Goal: Information Seeking & Learning: Learn about a topic

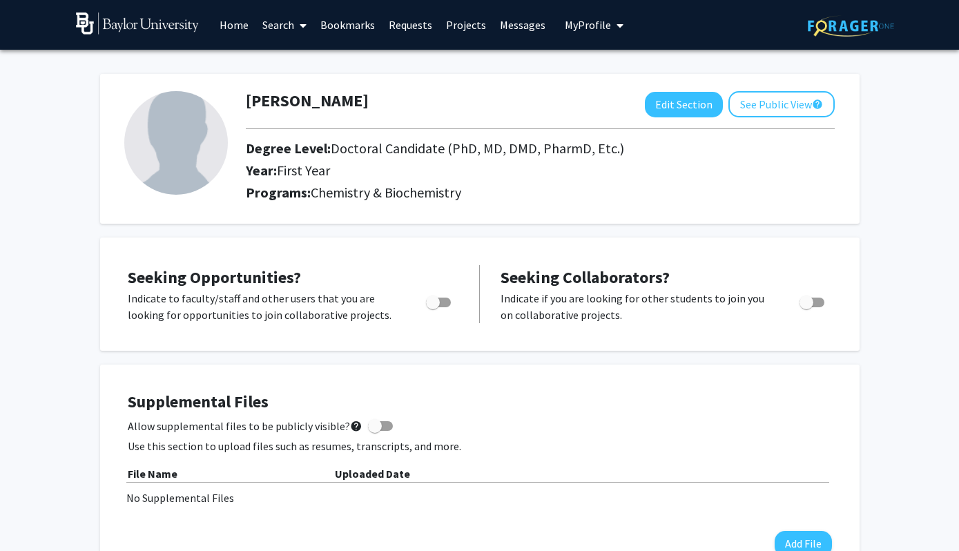
click at [289, 27] on link "Search" at bounding box center [284, 25] width 58 height 48
click at [304, 66] on span "Faculty/Staff" at bounding box center [305, 64] width 101 height 28
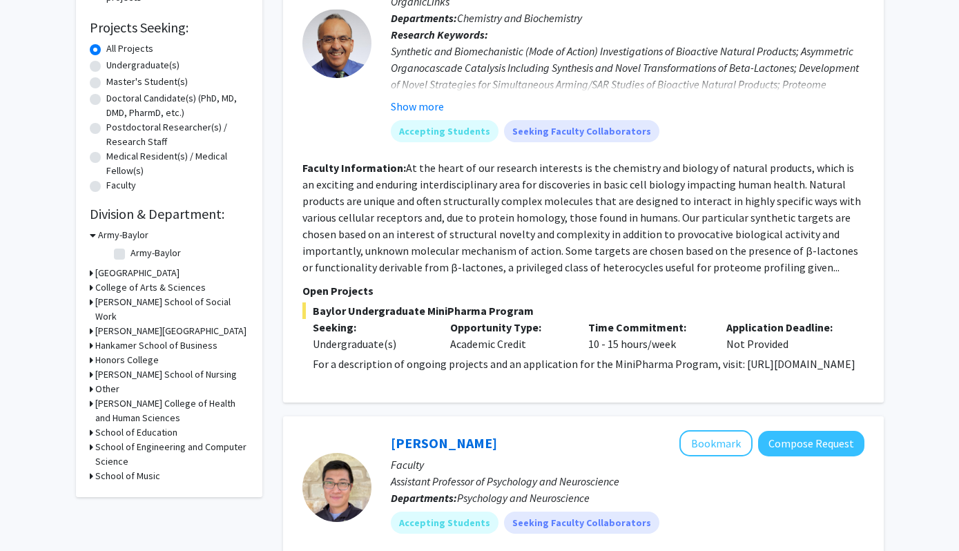
scroll to position [222, 0]
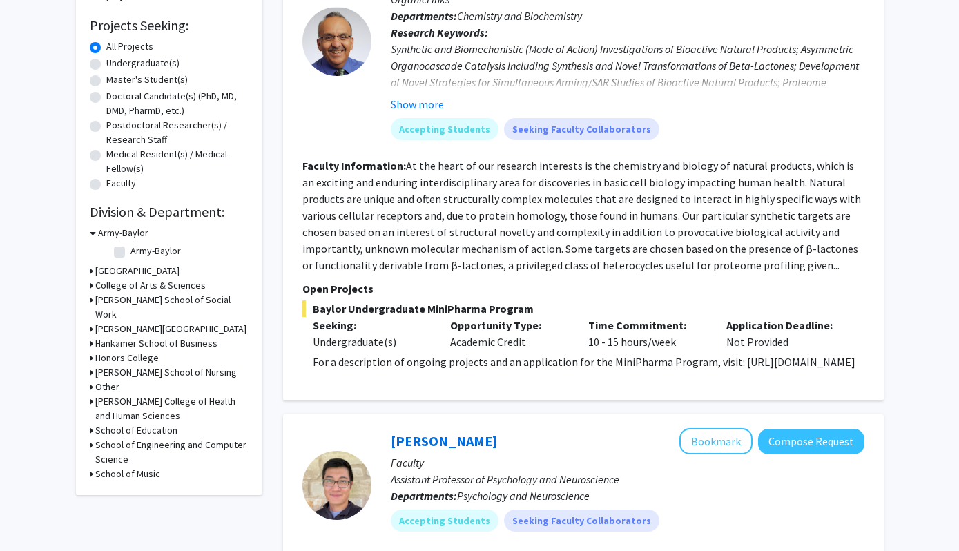
click at [90, 285] on icon at bounding box center [91, 285] width 3 height 14
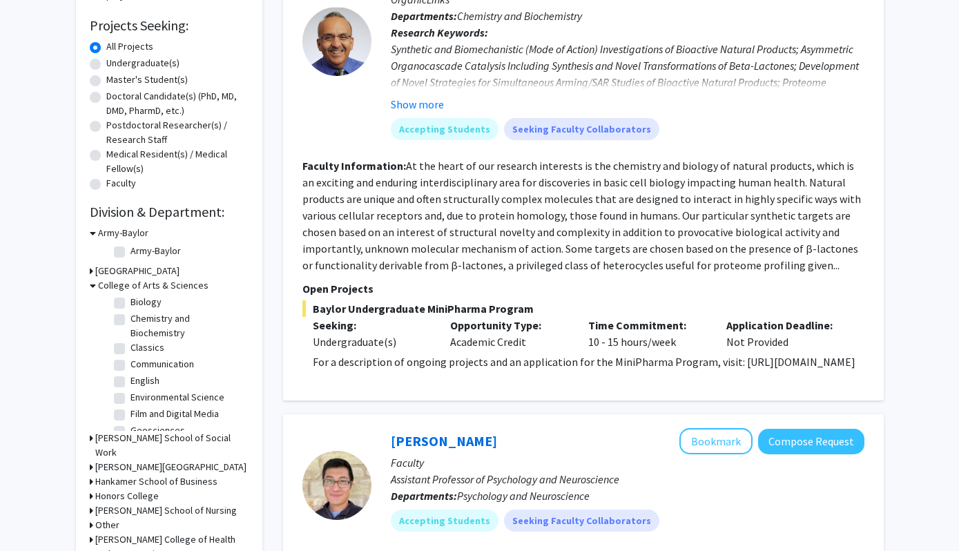
scroll to position [57, 0]
click at [130, 392] on label "Environmental Science" at bounding box center [177, 391] width 94 height 14
click at [130, 392] on input "Environmental Science" at bounding box center [134, 388] width 9 height 9
checkbox input "true"
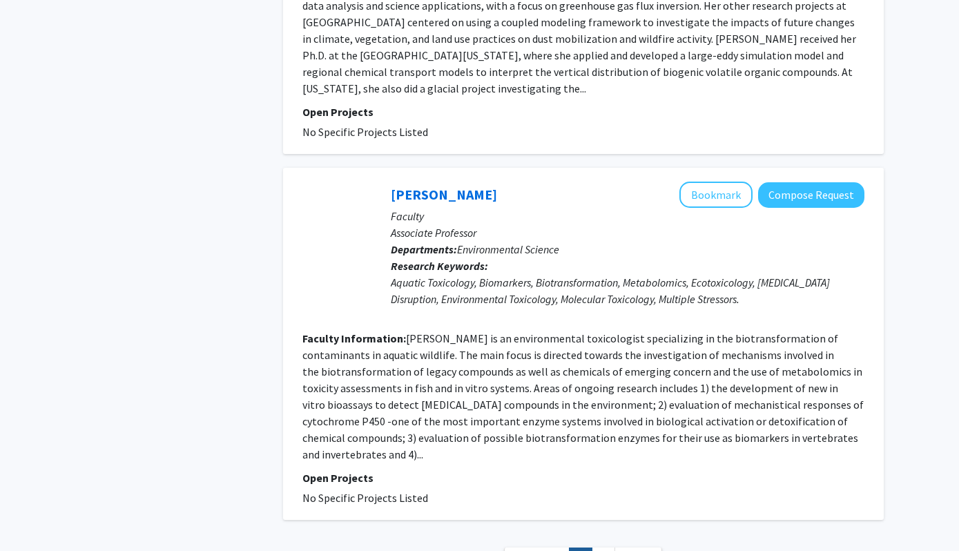
scroll to position [2906, 0]
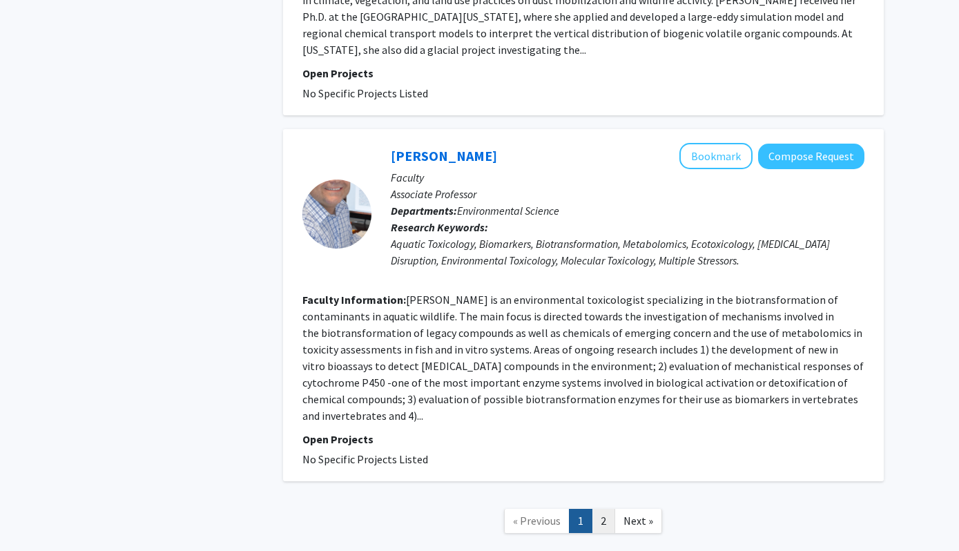
click at [603, 509] on link "2" at bounding box center [603, 521] width 23 height 24
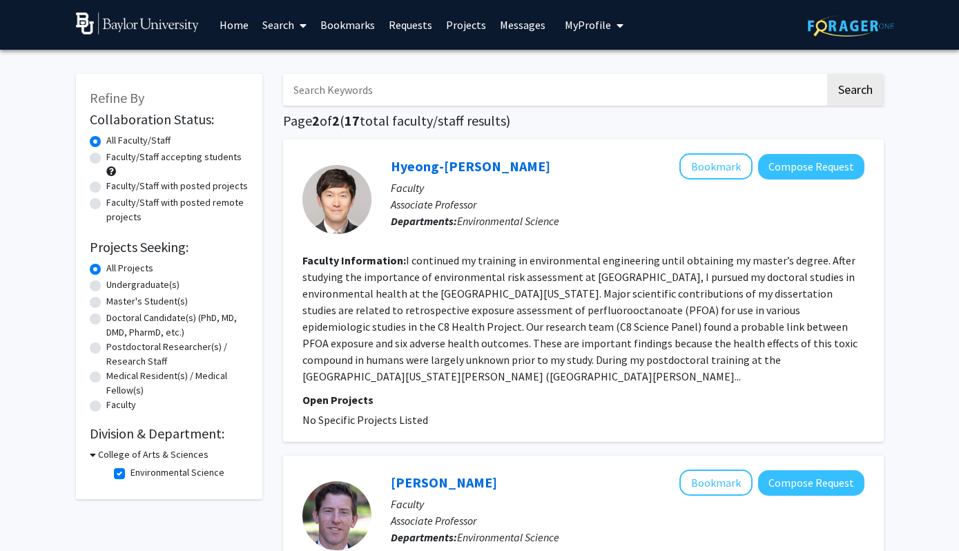
click at [106, 145] on label "All Faculty/Staff" at bounding box center [138, 140] width 64 height 14
click at [106, 142] on input "All Faculty/Staff" at bounding box center [110, 137] width 9 height 9
click at [130, 478] on label "Environmental Science" at bounding box center [177, 472] width 94 height 14
click at [130, 474] on input "Environmental Science" at bounding box center [134, 469] width 9 height 9
checkbox input "false"
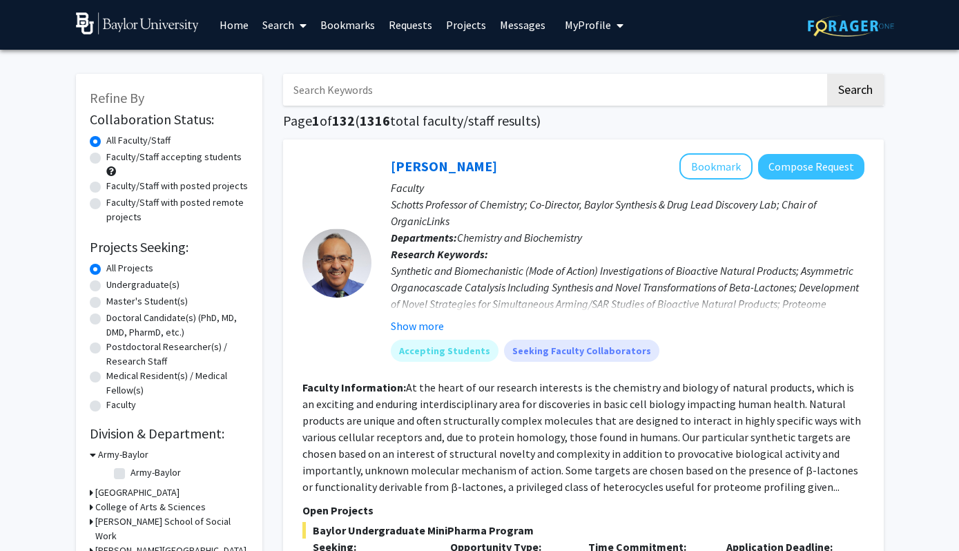
click at [458, 85] on input "Search Keywords" at bounding box center [554, 90] width 542 height 32
type input "usenko"
click at [827, 74] on button "Search" at bounding box center [855, 90] width 57 height 32
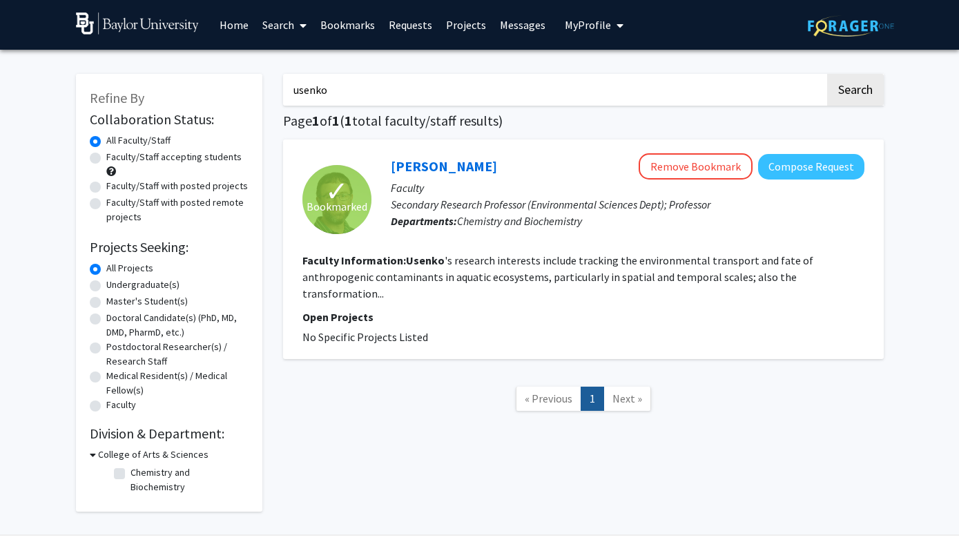
click at [353, 30] on link "Bookmarks" at bounding box center [347, 25] width 68 height 48
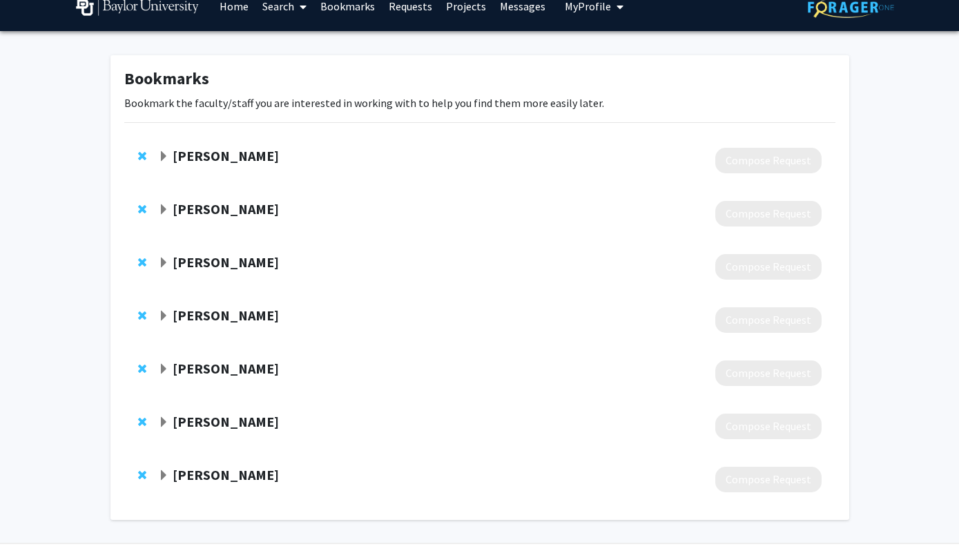
scroll to position [18, 0]
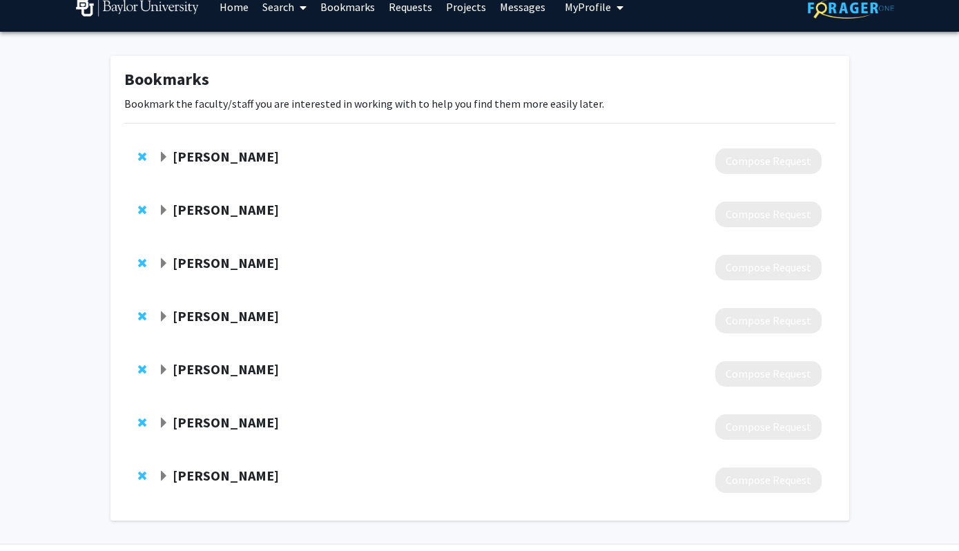
click at [165, 154] on span "Expand Dylan Boucher Bookmark" at bounding box center [163, 157] width 11 height 11
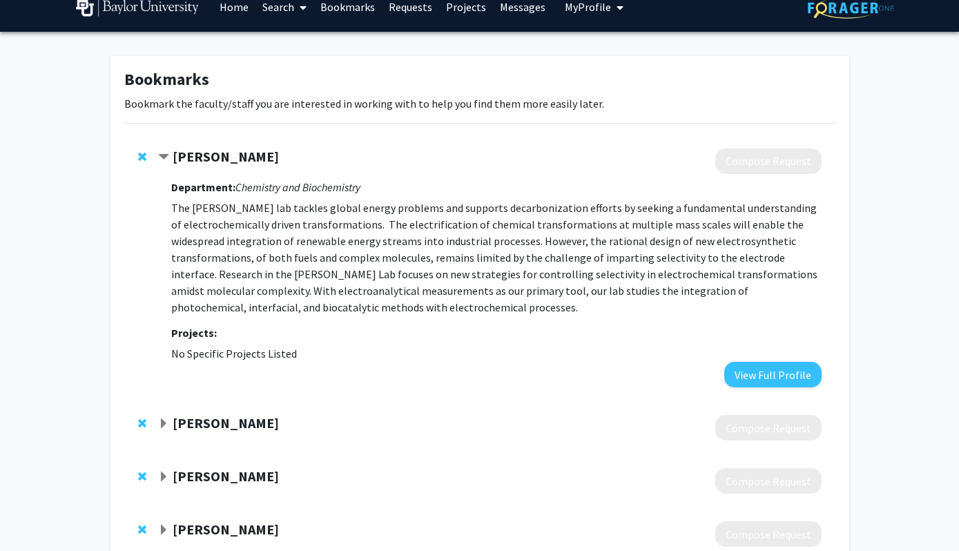
click at [165, 154] on span "Contract Dylan Boucher Bookmark" at bounding box center [163, 157] width 11 height 11
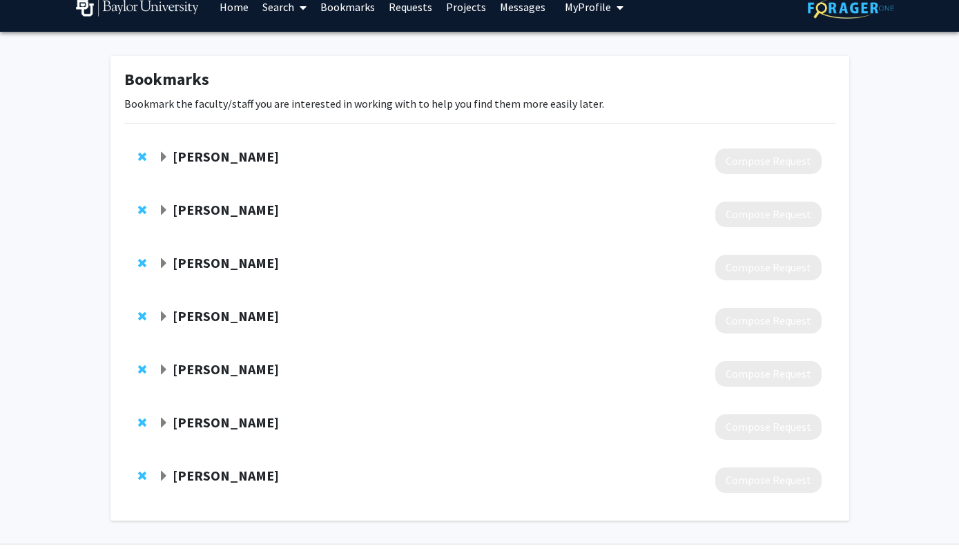
scroll to position [46, 0]
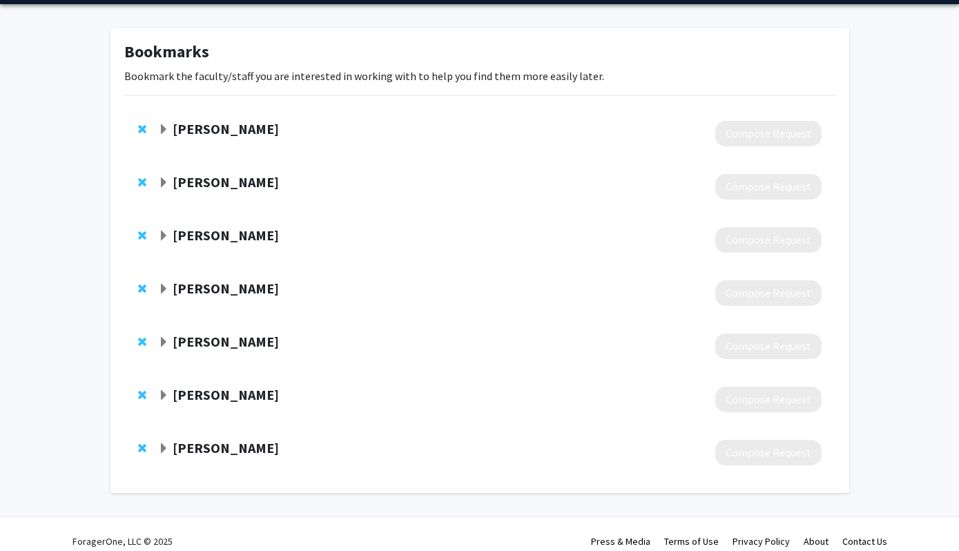
click at [164, 129] on span "Expand Dylan Boucher Bookmark" at bounding box center [163, 129] width 11 height 11
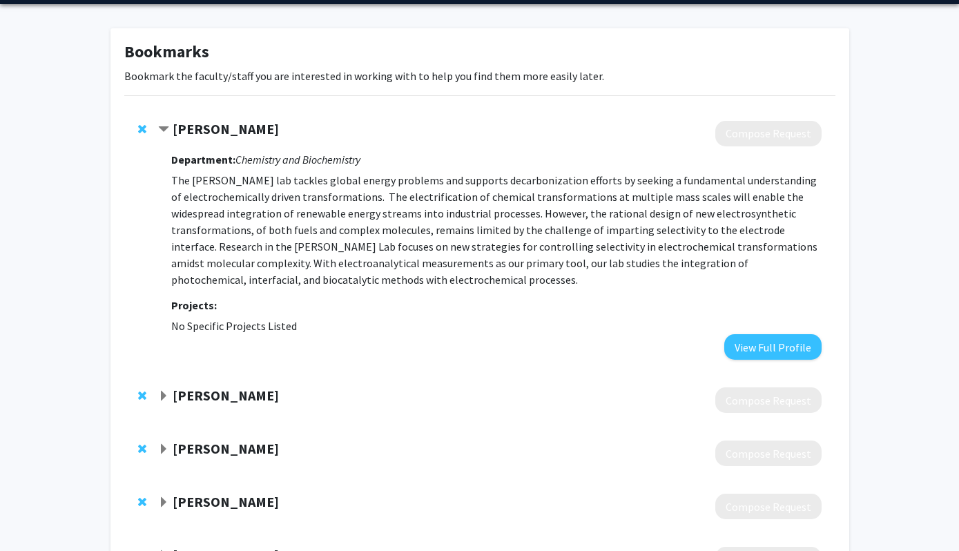
click at [164, 128] on span "Contract Dylan Boucher Bookmark" at bounding box center [163, 129] width 11 height 11
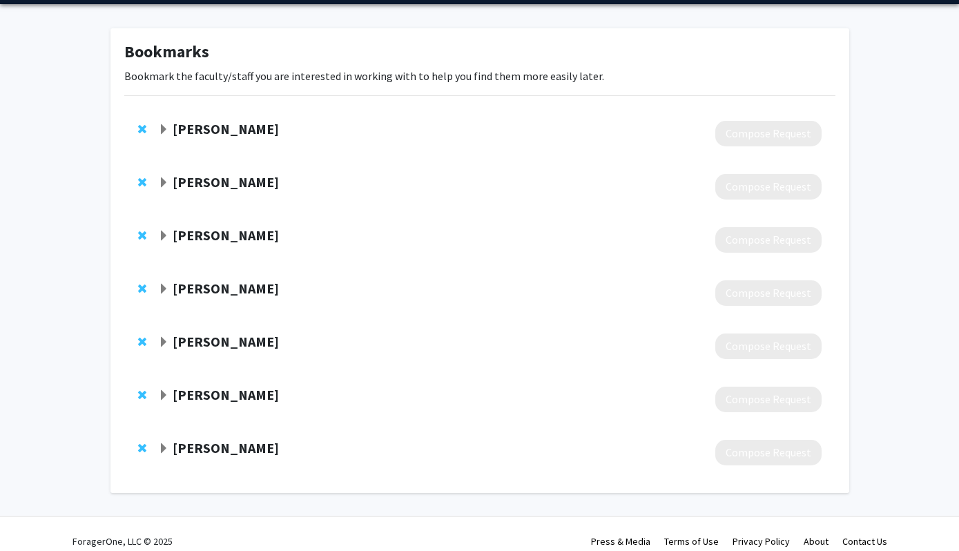
click at [164, 182] on span "Expand Darrin Bellert Bookmark" at bounding box center [163, 182] width 11 height 11
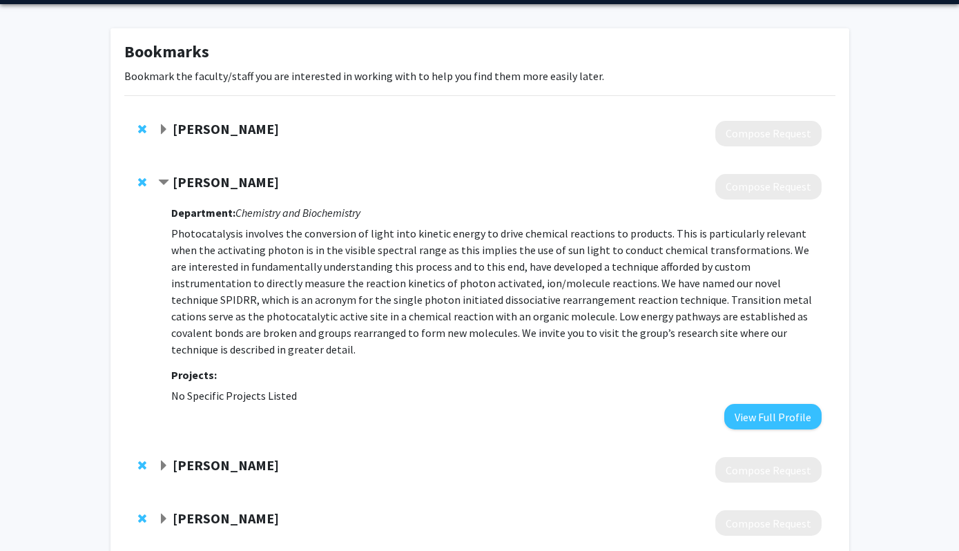
click at [166, 182] on span "Contract Darrin Bellert Bookmark" at bounding box center [163, 182] width 11 height 11
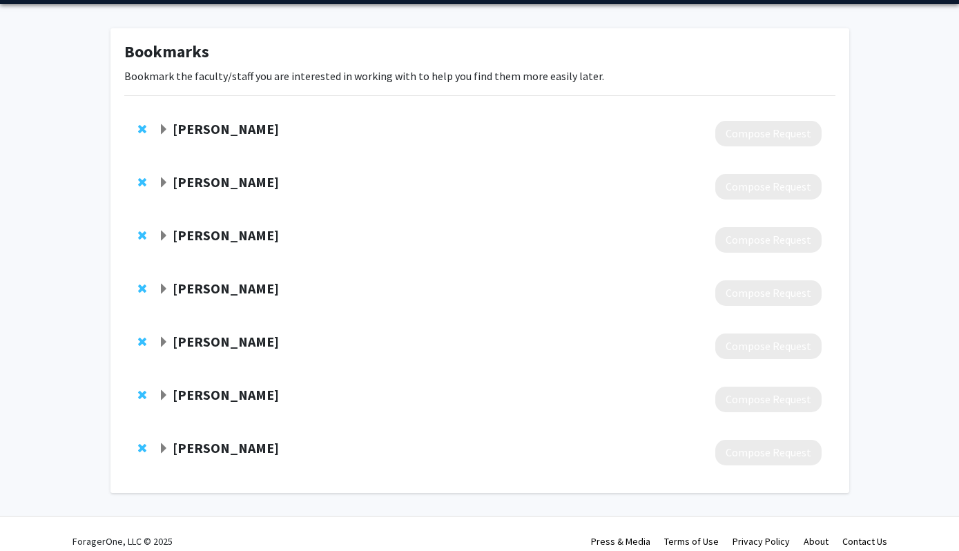
click at [162, 234] on span "Expand Jonathan Larson Bookmark" at bounding box center [163, 236] width 11 height 11
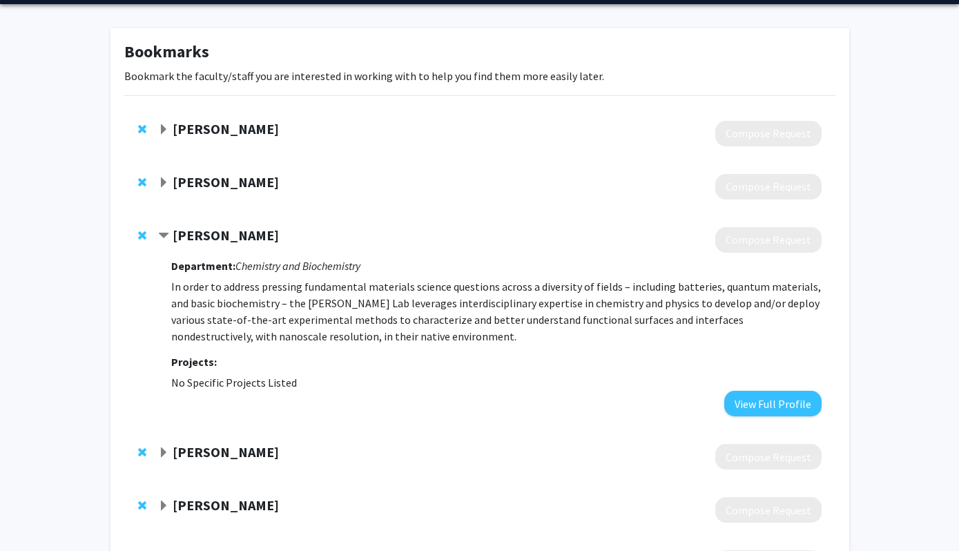
click at [164, 235] on span "Contract Jonathan Larson Bookmark" at bounding box center [163, 236] width 11 height 11
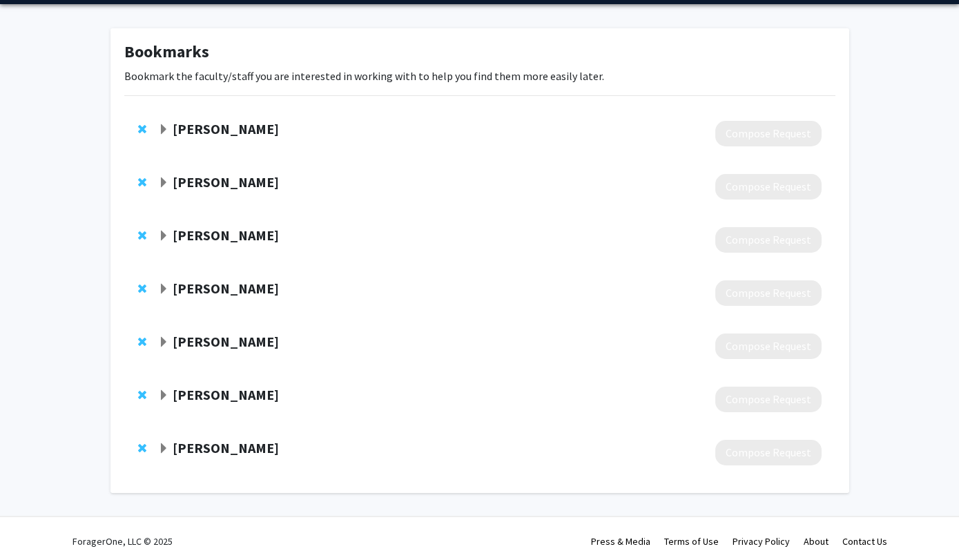
click at [163, 290] on span "Expand Sascha Usenko Bookmark" at bounding box center [163, 289] width 11 height 11
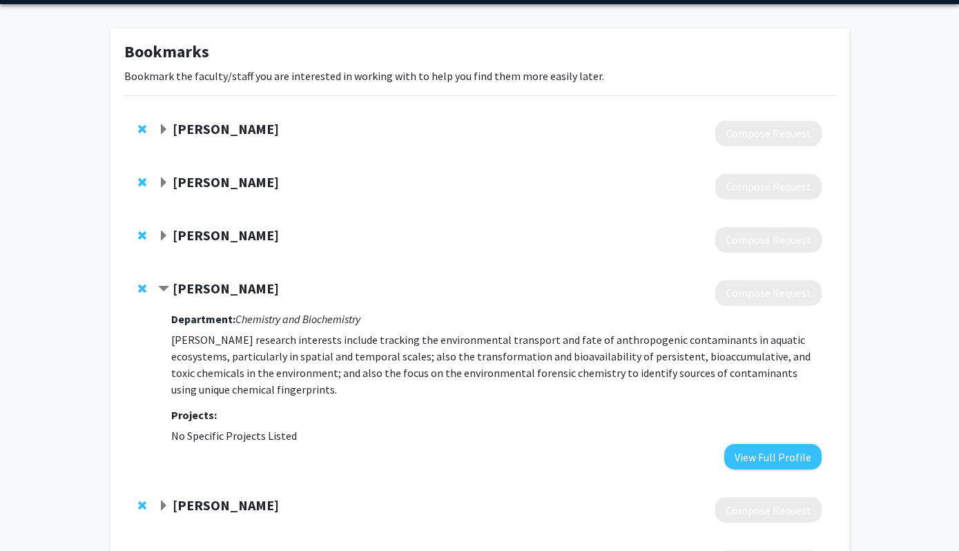
click at [165, 291] on span "Contract Sascha Usenko Bookmark" at bounding box center [163, 289] width 11 height 11
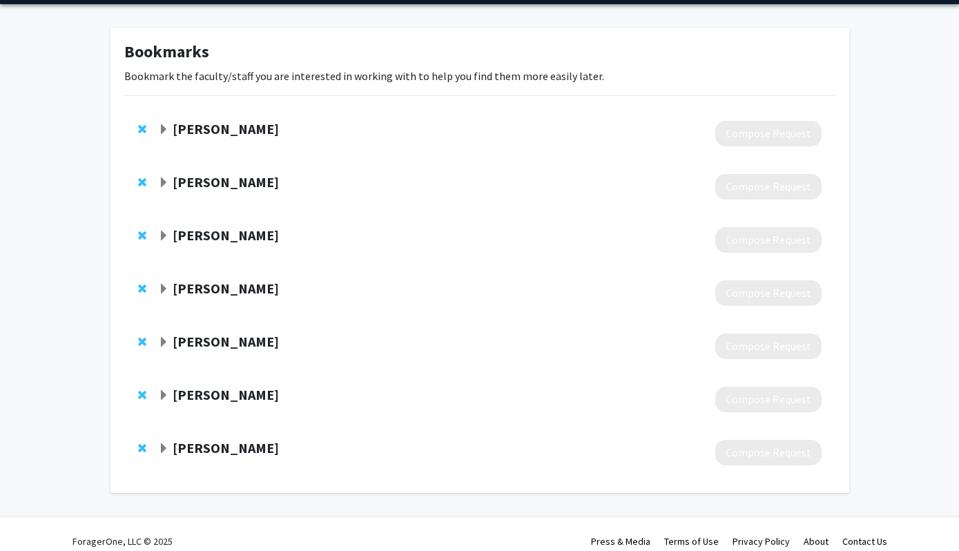
click at [163, 345] on span "Expand Kevin Shuford Bookmark" at bounding box center [163, 342] width 11 height 11
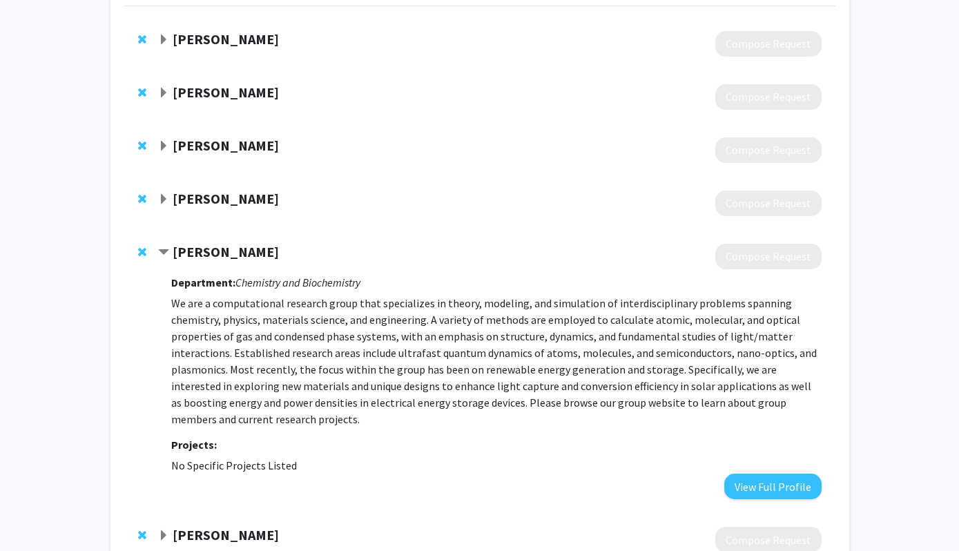
scroll to position [135, 0]
click at [164, 249] on span "Contract Kevin Shuford Bookmark" at bounding box center [163, 253] width 11 height 11
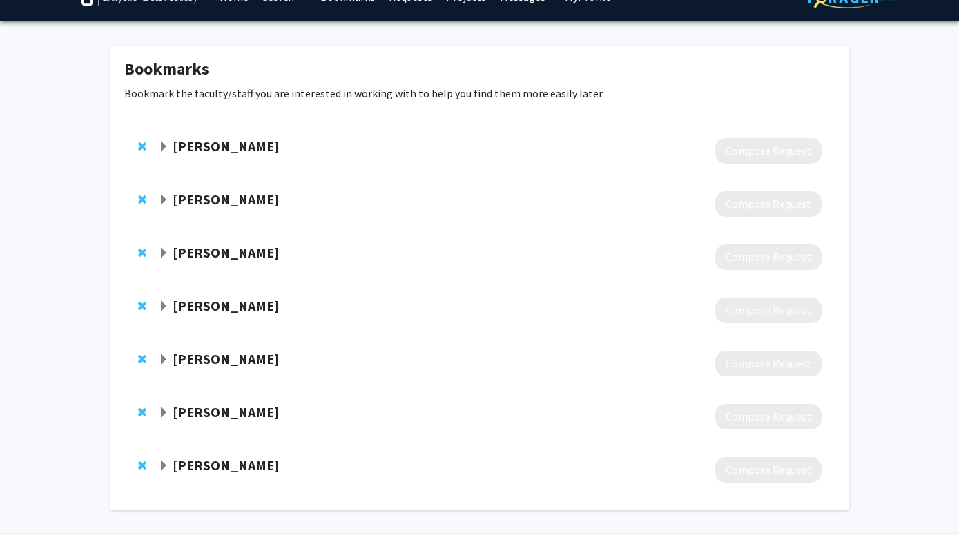
scroll to position [0, 0]
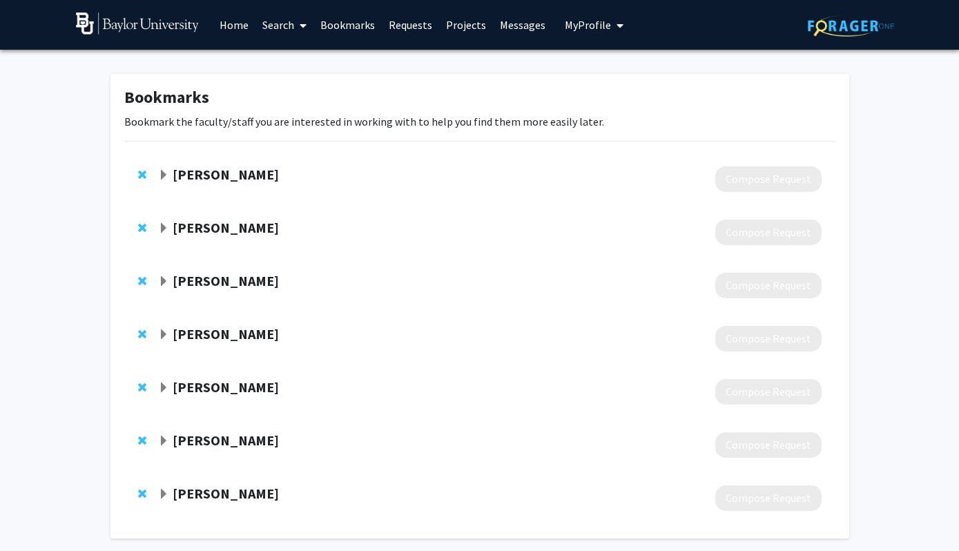
click at [292, 24] on link "Search" at bounding box center [284, 25] width 58 height 48
click at [295, 61] on span "Faculty/Staff" at bounding box center [305, 64] width 101 height 28
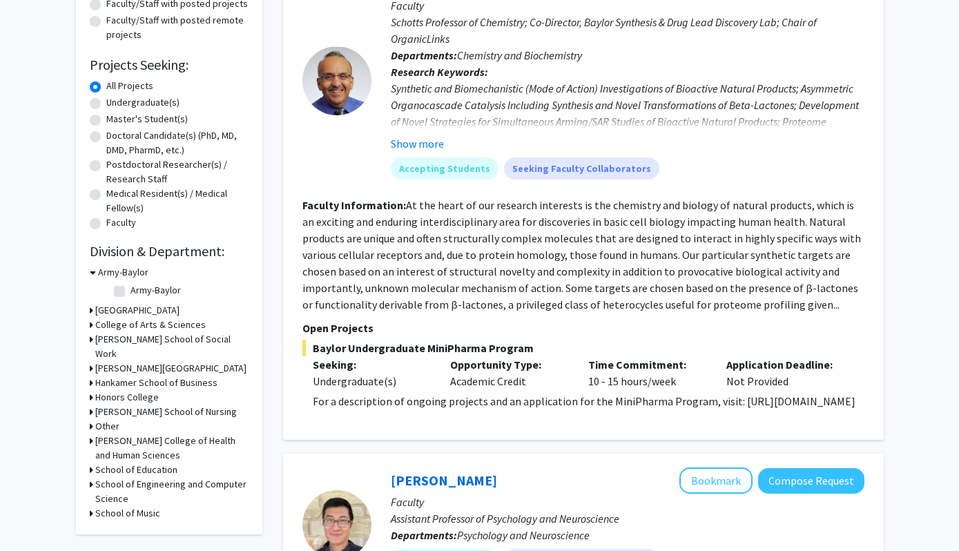
scroll to position [206, 0]
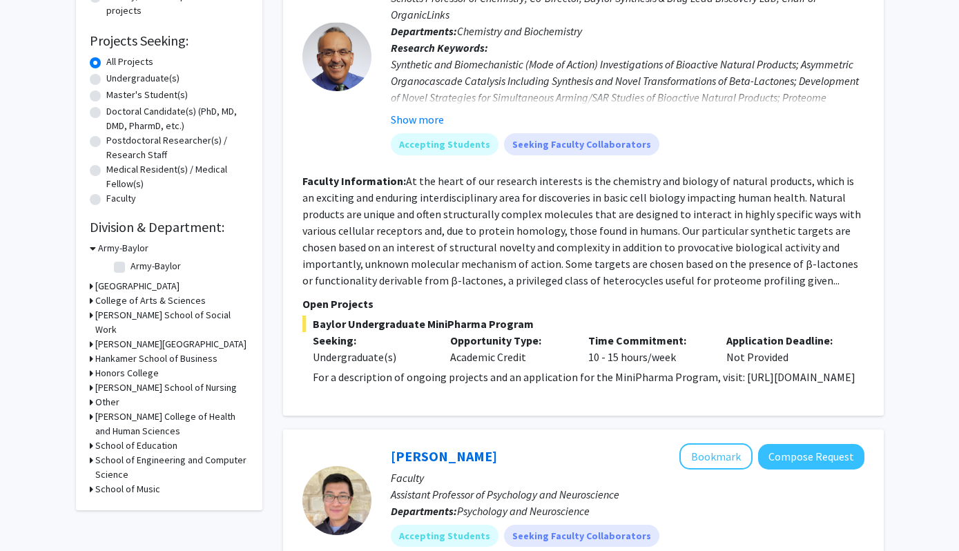
click at [115, 302] on h3 "College of Arts & Sciences" at bounding box center [150, 300] width 110 height 14
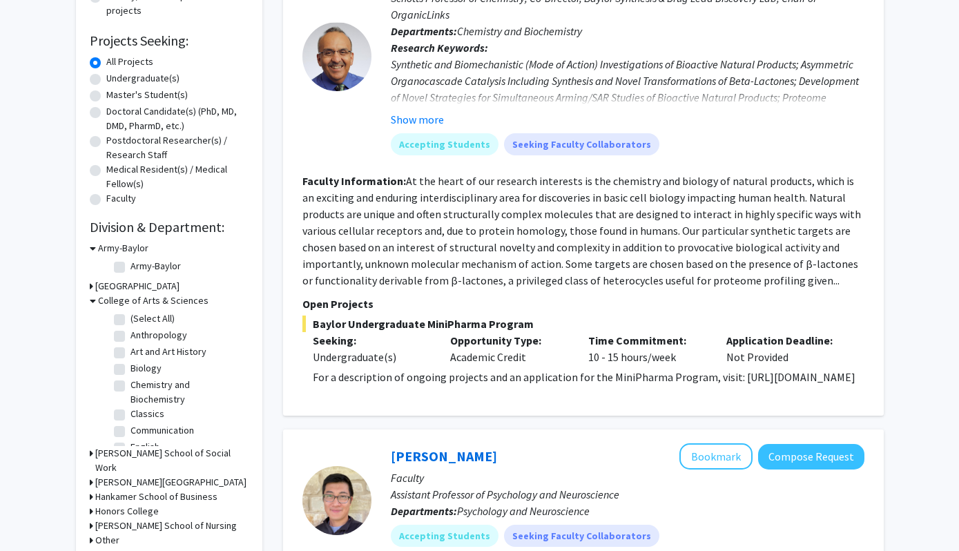
click at [130, 385] on label "Chemistry and Biochemistry" at bounding box center [187, 392] width 115 height 29
click at [130, 385] on input "Chemistry and Biochemistry" at bounding box center [134, 382] width 9 height 9
checkbox input "true"
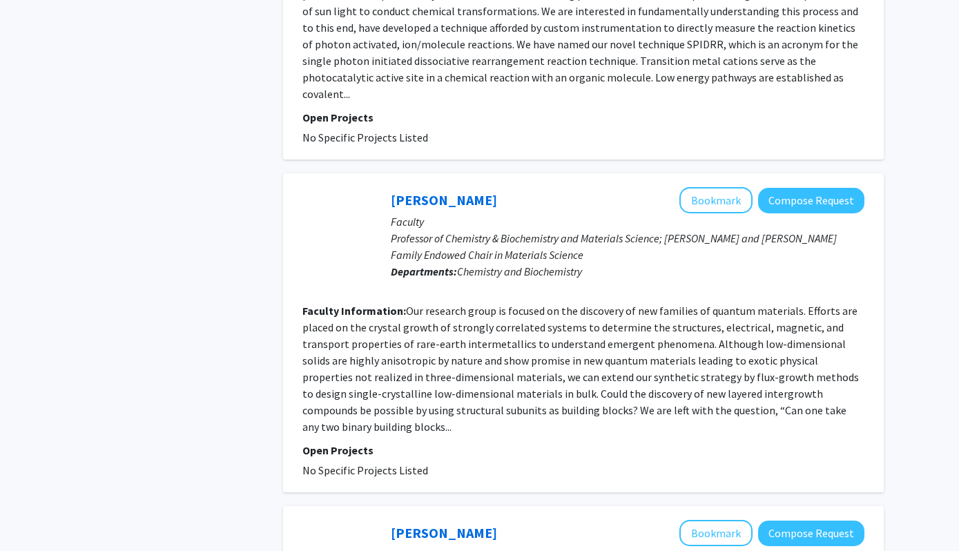
scroll to position [3239, 0]
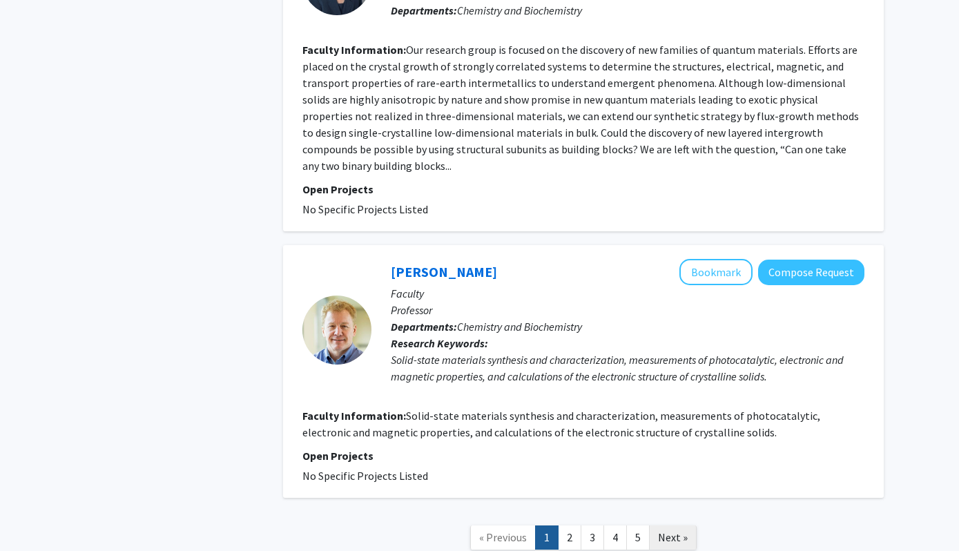
click at [670, 530] on span "Next »" at bounding box center [673, 537] width 30 height 14
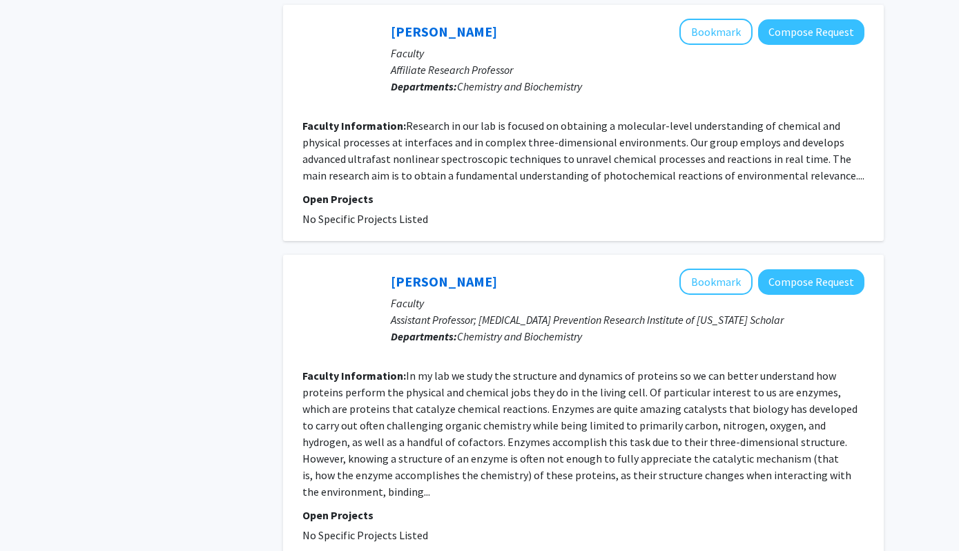
scroll to position [2516, 0]
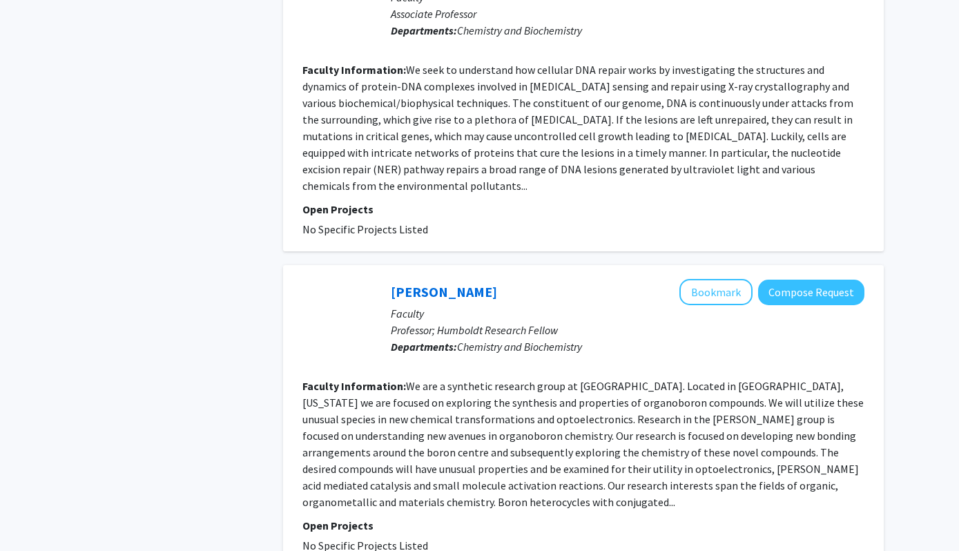
scroll to position [2409, 0]
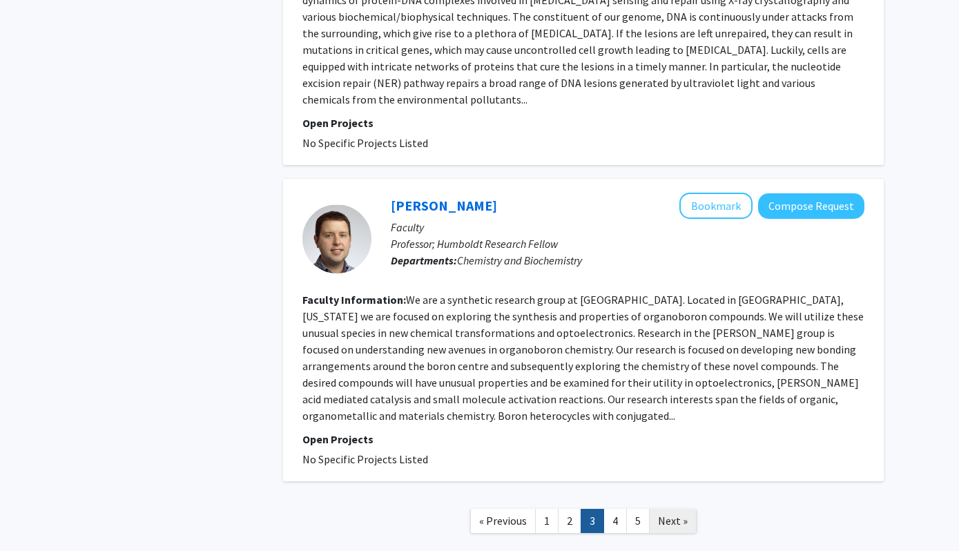
click at [677, 514] on span "Next »" at bounding box center [673, 521] width 30 height 14
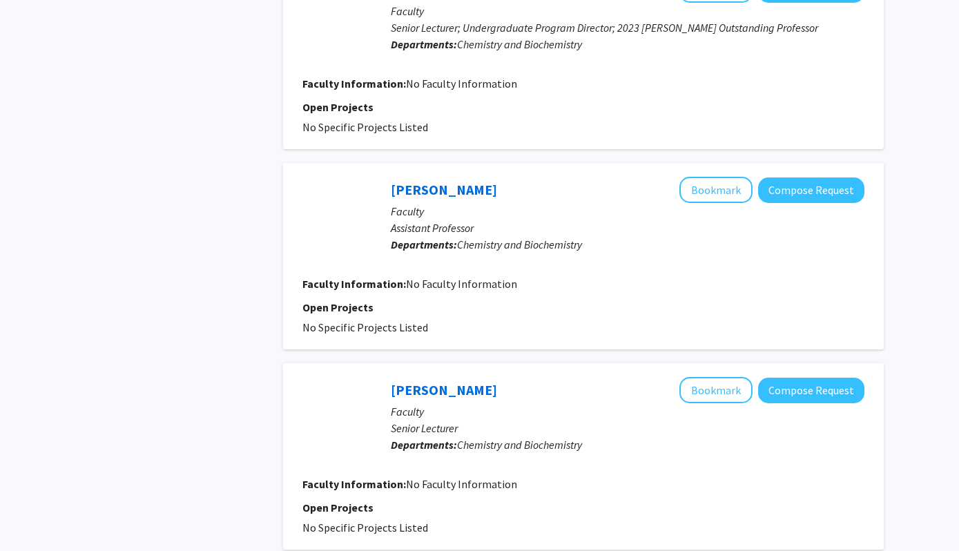
scroll to position [778, 0]
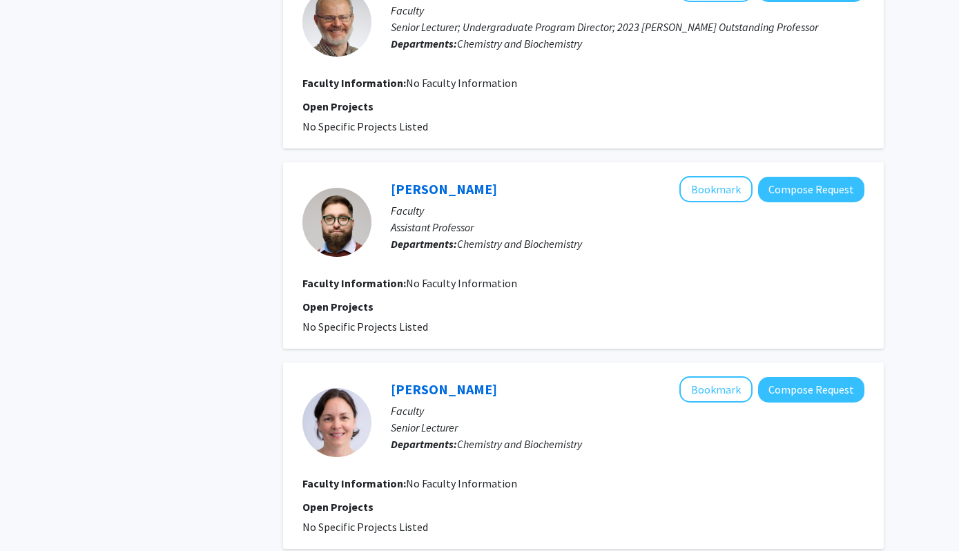
drag, startPoint x: 387, startPoint y: 192, endPoint x: 479, endPoint y: 195, distance: 91.9
click at [479, 195] on div "[PERSON_NAME] Bookmark Compose Request Faculty Assistant Professor Departments:…" at bounding box center [617, 222] width 493 height 92
copy link "[PERSON_NAME]"
click at [275, 150] on div "Search Page 4 of 5 ( 44 total faculty/staff results) [PERSON_NAME] Bookmark Com…" at bounding box center [583, 356] width 621 height 2148
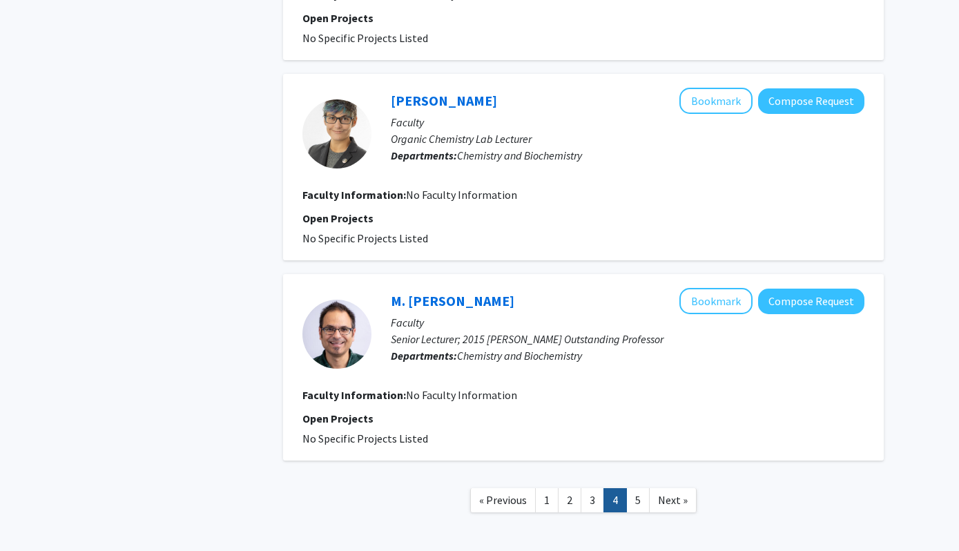
scroll to position [1669, 0]
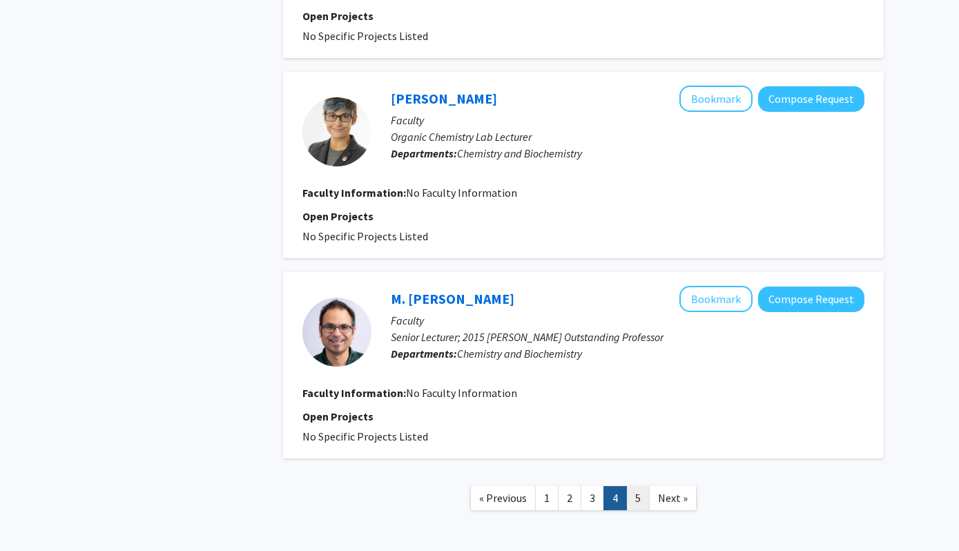
click at [644, 492] on link "5" at bounding box center [637, 498] width 23 height 24
